Goal: Task Accomplishment & Management: Use online tool/utility

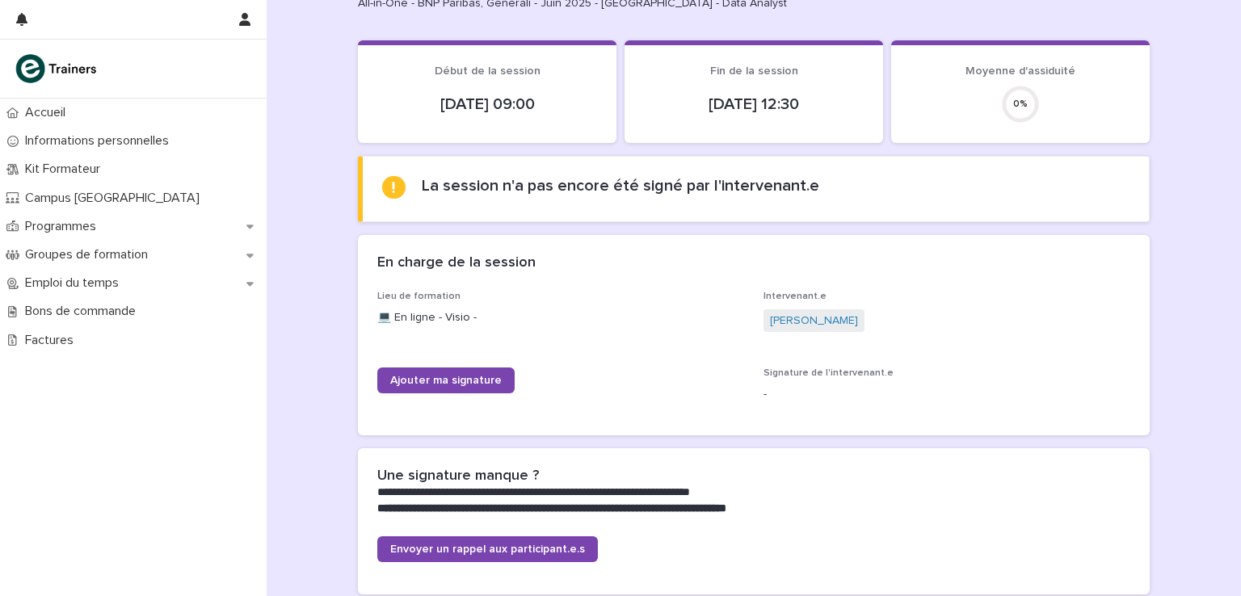
scroll to position [81, 0]
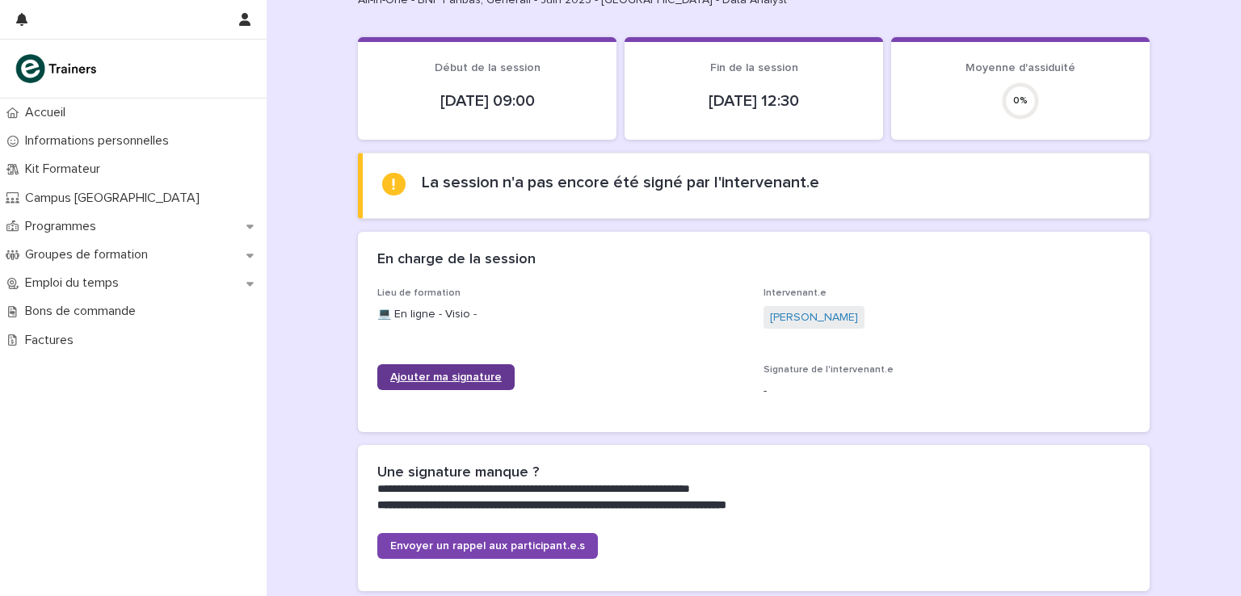
click at [449, 376] on span "Ajouter ma signature" at bounding box center [446, 377] width 112 height 11
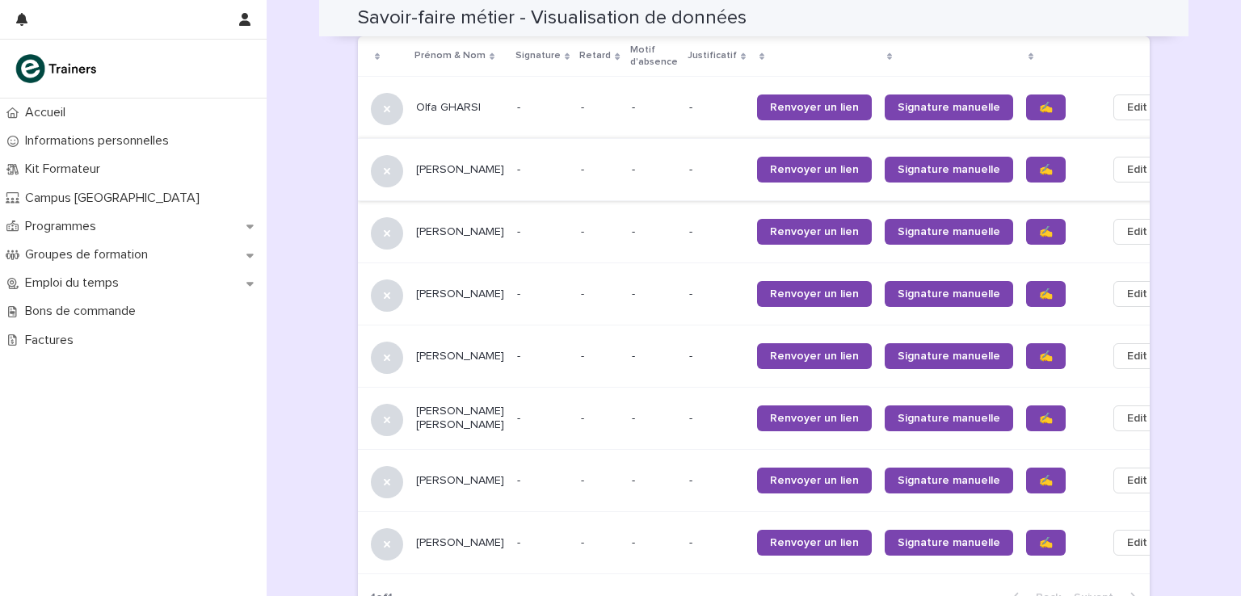
scroll to position [1093, 0]
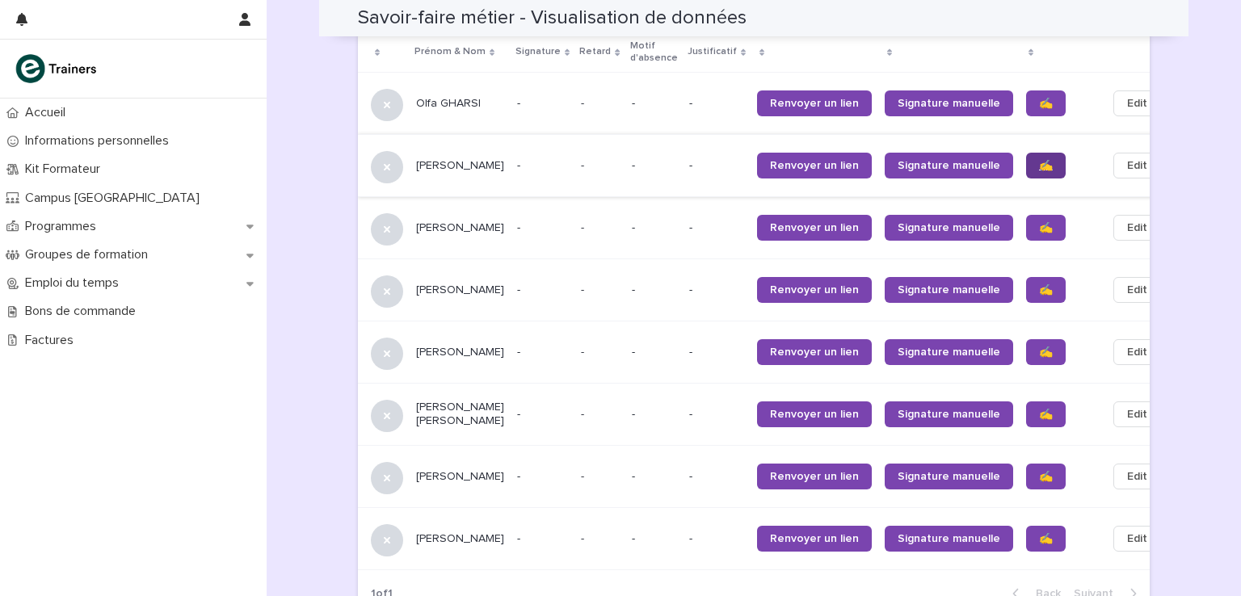
click at [1039, 160] on span "✍️" at bounding box center [1046, 165] width 14 height 11
click at [1026, 215] on link "✍️" at bounding box center [1046, 228] width 40 height 26
click at [1039, 284] on span "✍️" at bounding box center [1046, 289] width 14 height 11
click at [1039, 347] on span "✍️" at bounding box center [1046, 352] width 14 height 11
click at [1039, 409] on span "✍️" at bounding box center [1046, 414] width 14 height 11
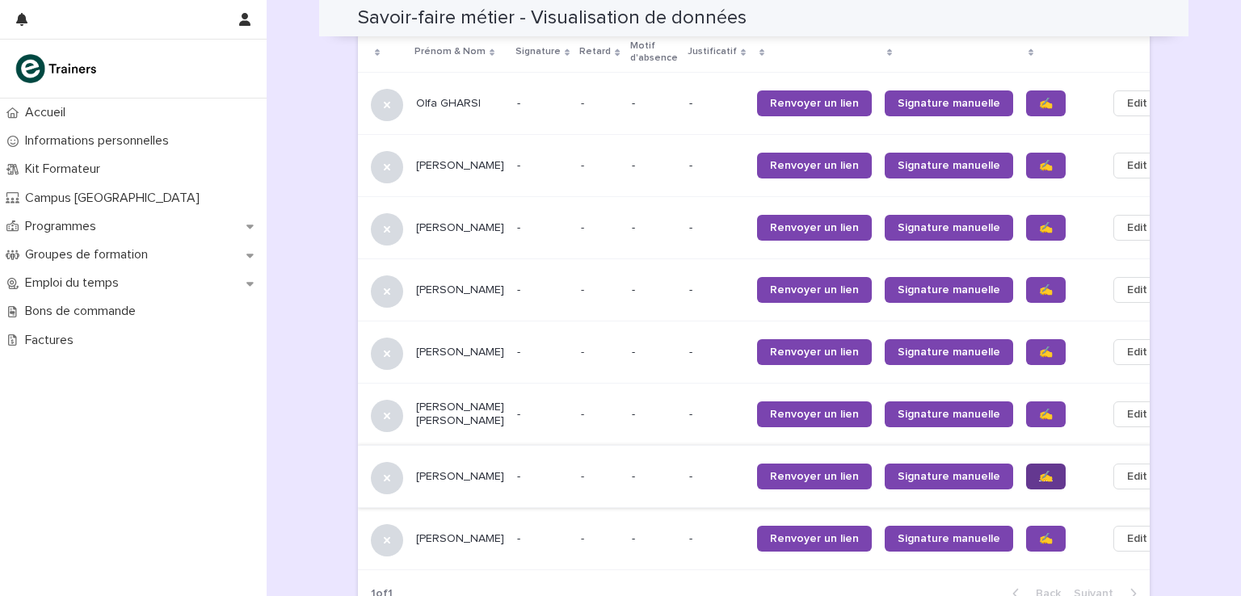
click at [1039, 471] on span "✍️" at bounding box center [1046, 476] width 14 height 11
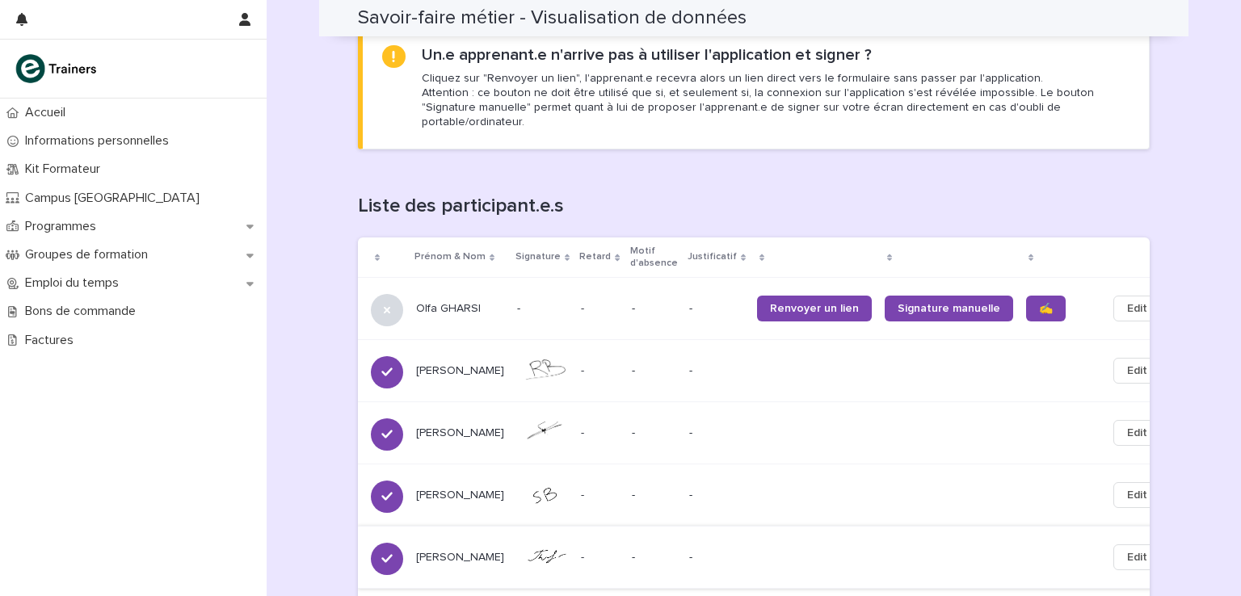
scroll to position [884, 0]
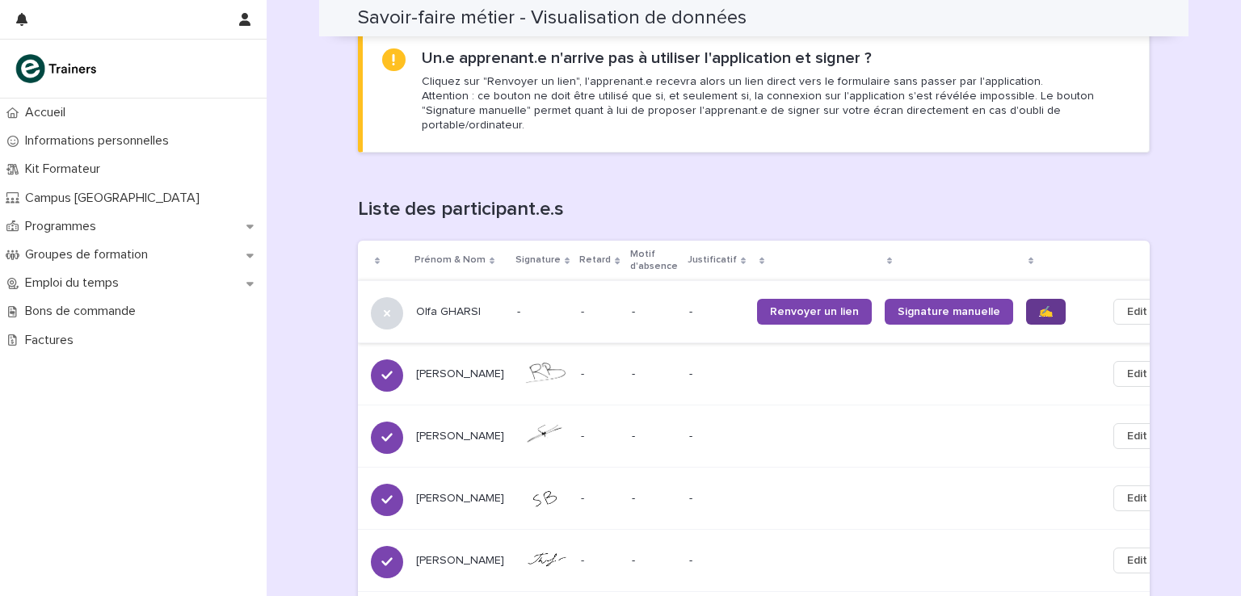
click at [1026, 299] on link "✍️" at bounding box center [1046, 312] width 40 height 26
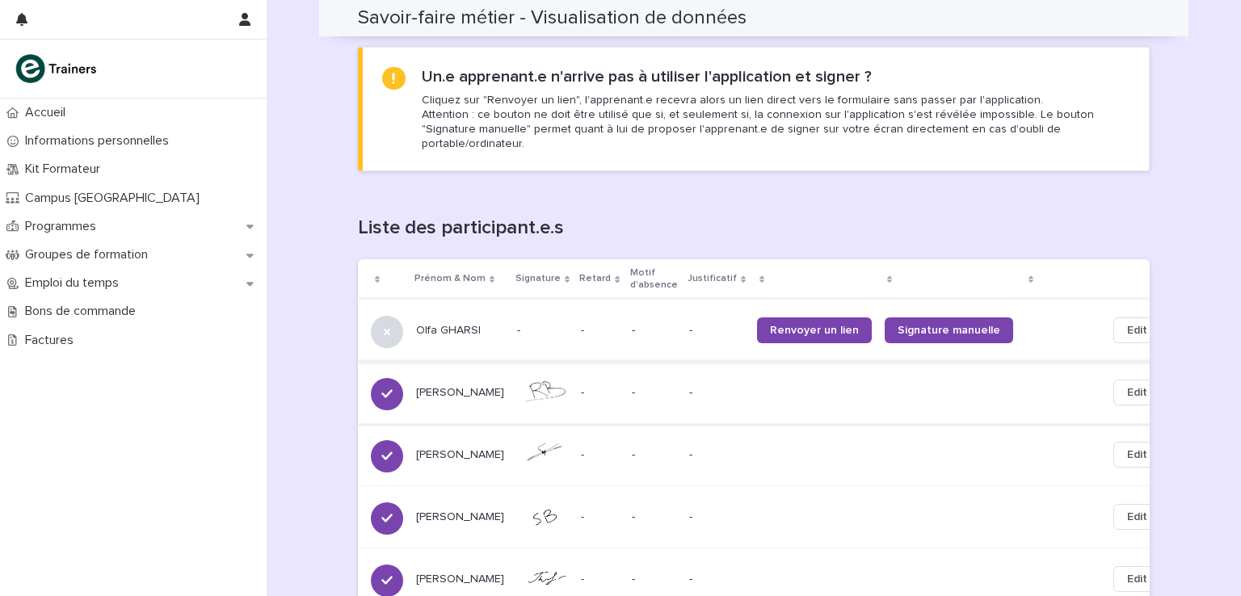
scroll to position [866, 0]
